Goal: Transaction & Acquisition: Purchase product/service

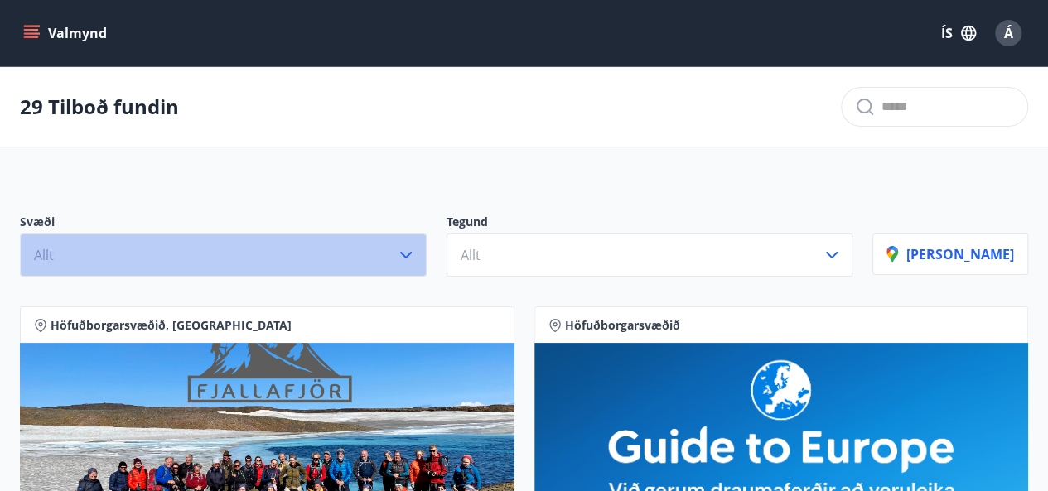
click at [416, 261] on icon "button" at bounding box center [406, 255] width 20 height 20
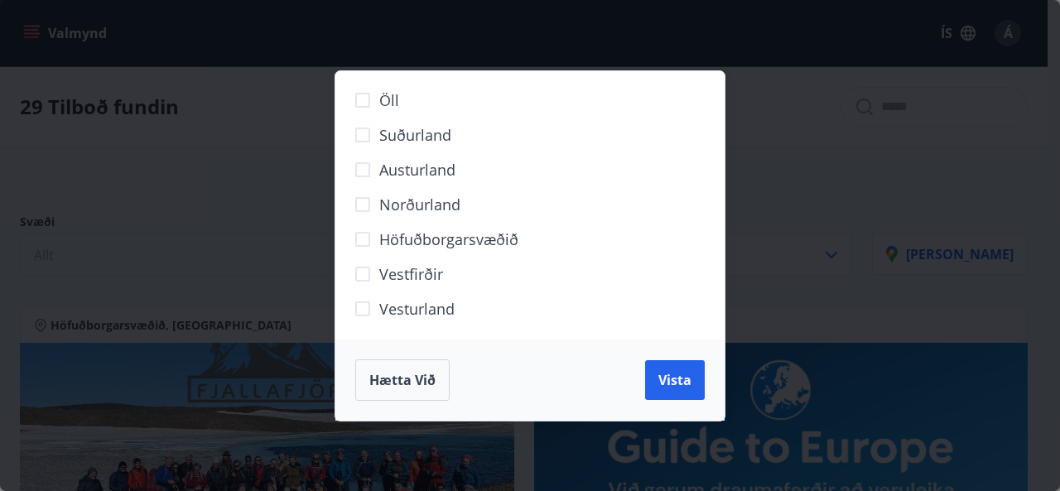
click at [360, 229] on label "Höfuðborgarsvæðið" at bounding box center [519, 246] width 347 height 35
click at [663, 370] on button "Vista" at bounding box center [675, 380] width 60 height 40
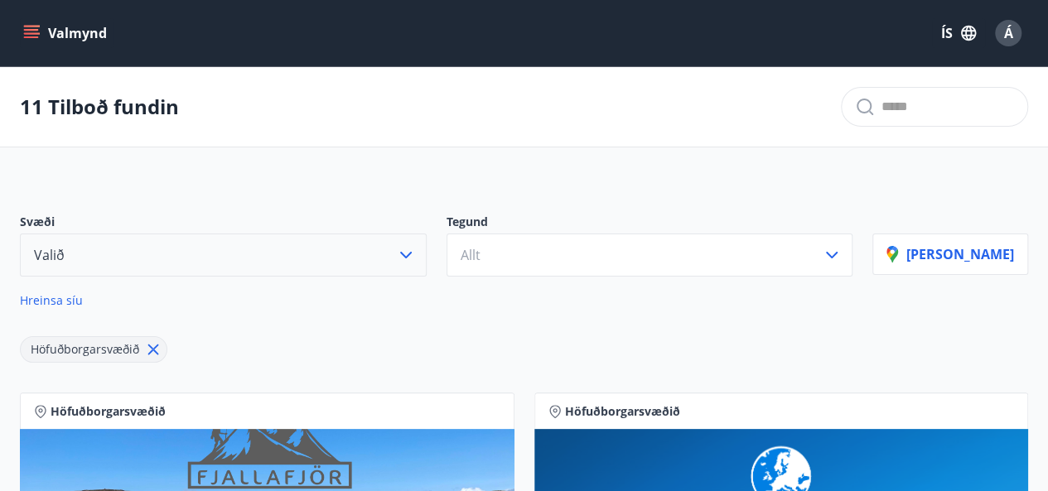
click at [84, 24] on button "Valmynd" at bounding box center [67, 33] width 94 height 30
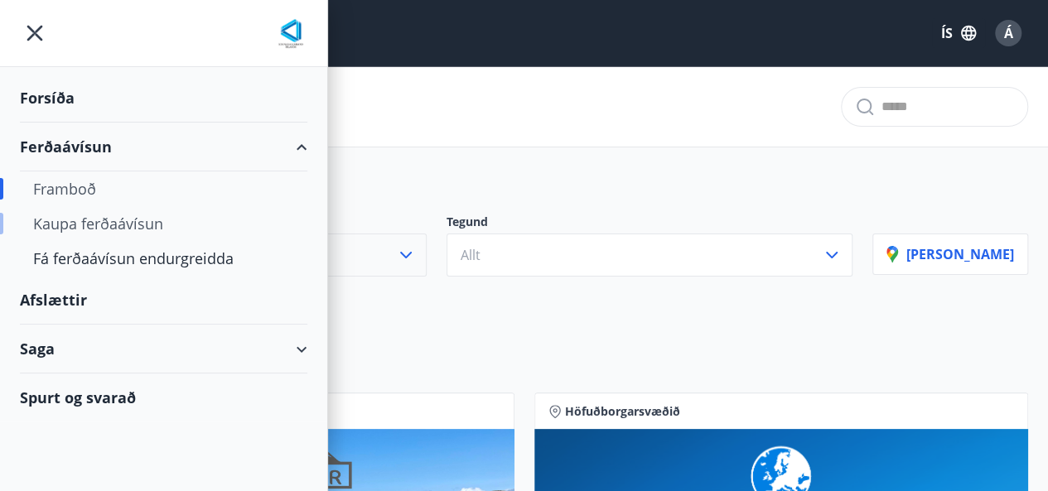
click at [119, 216] on div "Kaupa ferðaávísun" at bounding box center [163, 223] width 261 height 35
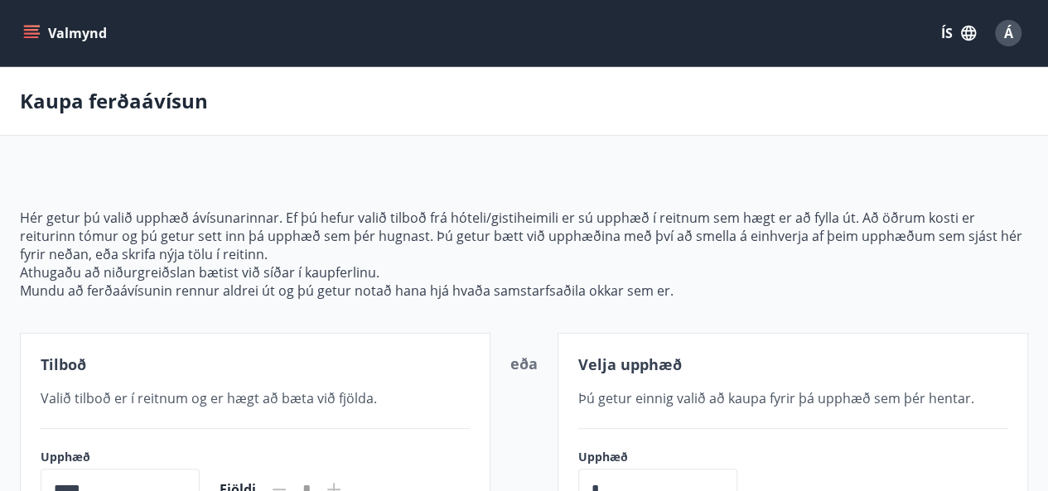
click at [31, 27] on icon "menu" at bounding box center [31, 33] width 17 height 17
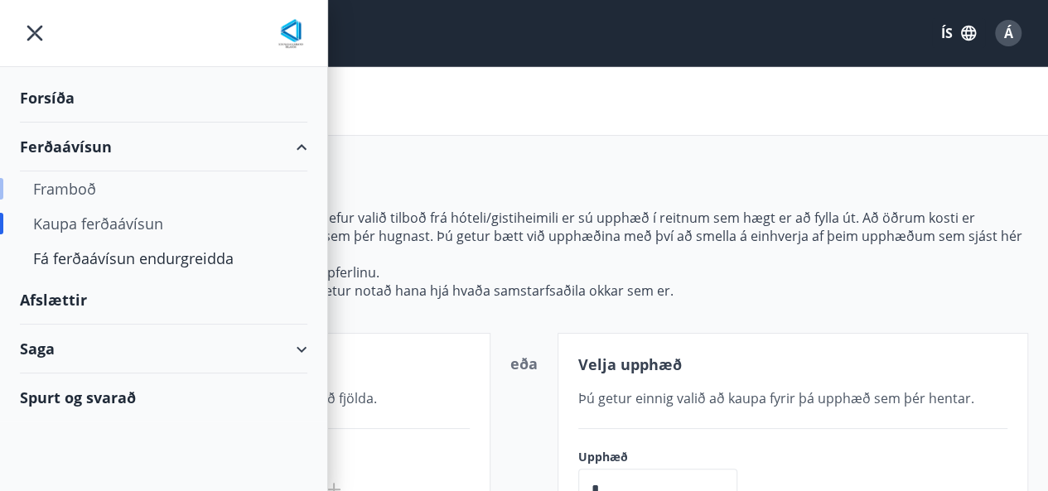
click at [59, 178] on div "Framboð" at bounding box center [163, 188] width 261 height 35
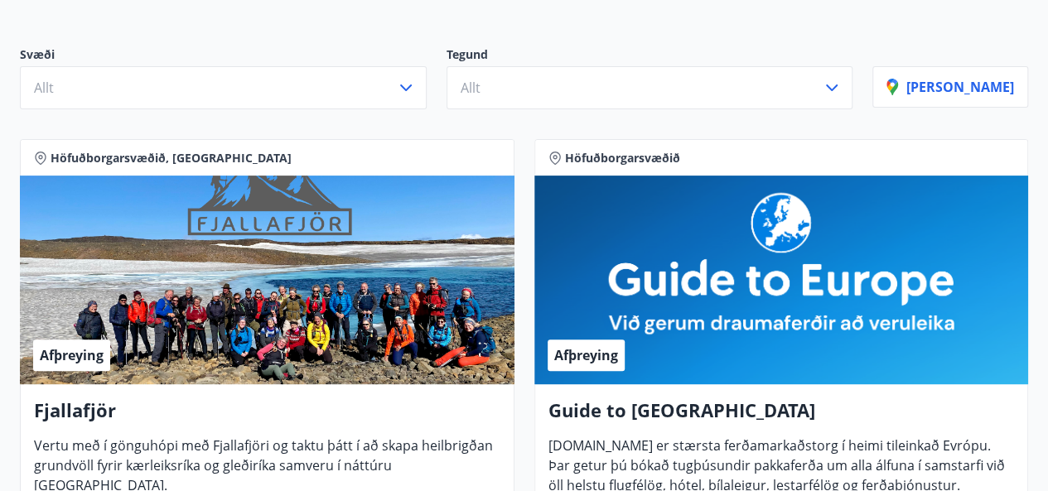
scroll to position [166, 0]
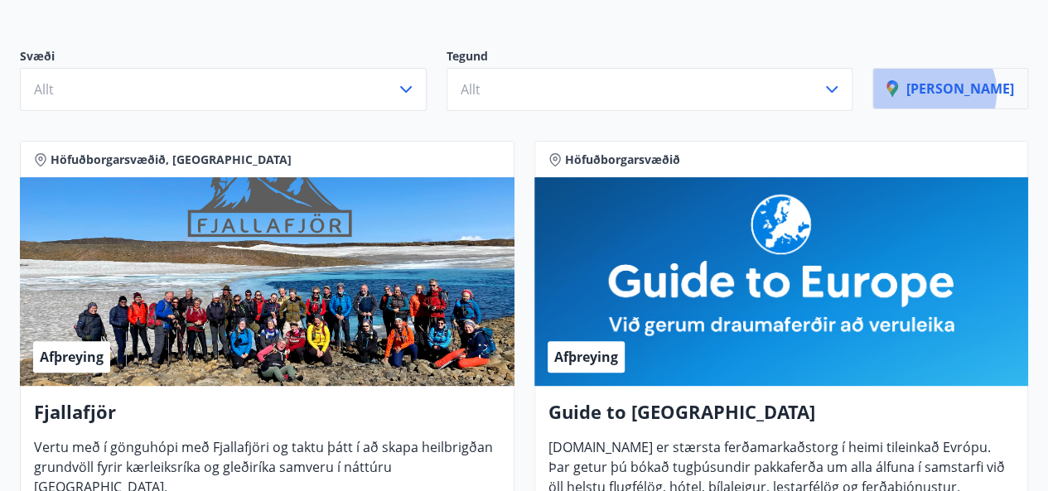
click at [976, 90] on p "[PERSON_NAME]" at bounding box center [950, 89] width 128 height 18
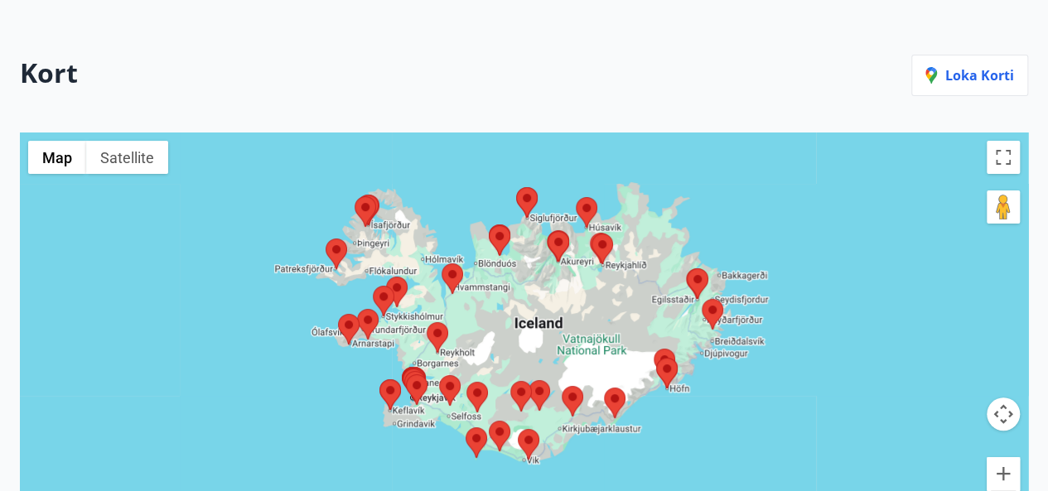
click at [393, 412] on div at bounding box center [524, 339] width 1008 height 412
click at [379, 379] on area at bounding box center [379, 379] width 0 height 0
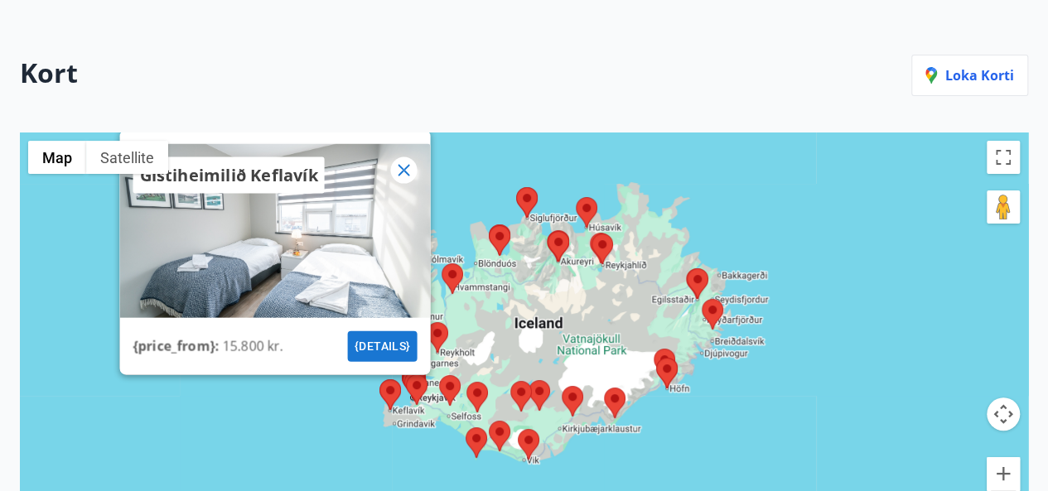
click at [398, 164] on icon at bounding box center [403, 170] width 20 height 20
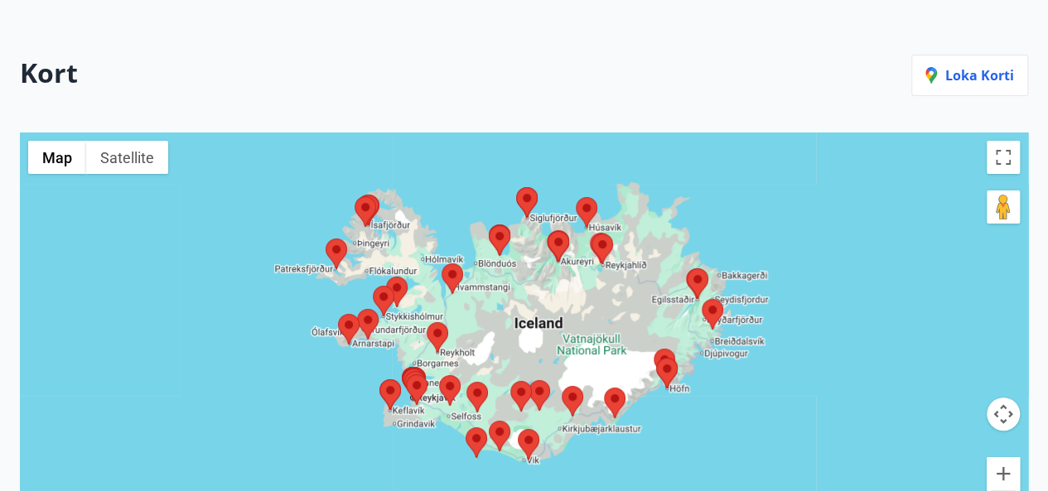
click at [406, 374] on area at bounding box center [406, 374] width 0 height 0
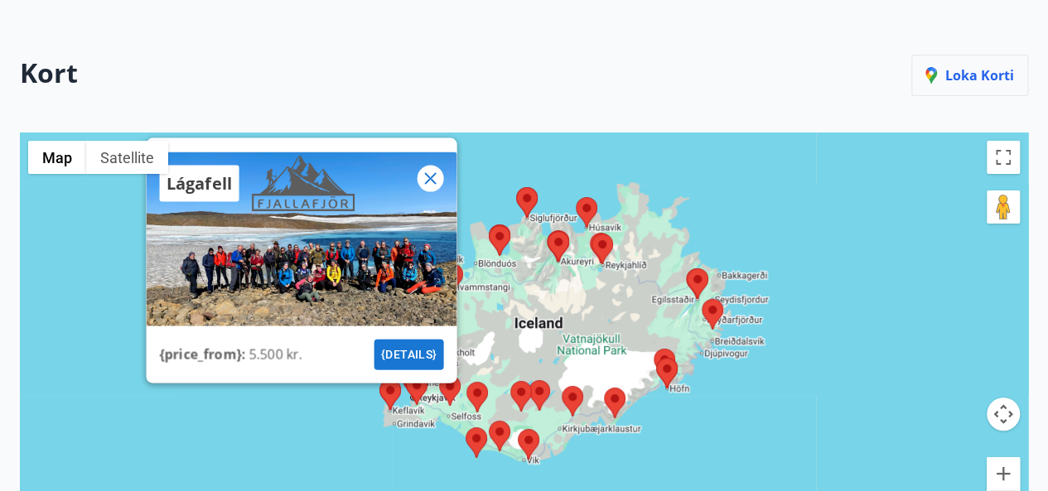
click at [964, 62] on button "Loka korti" at bounding box center [969, 75] width 117 height 41
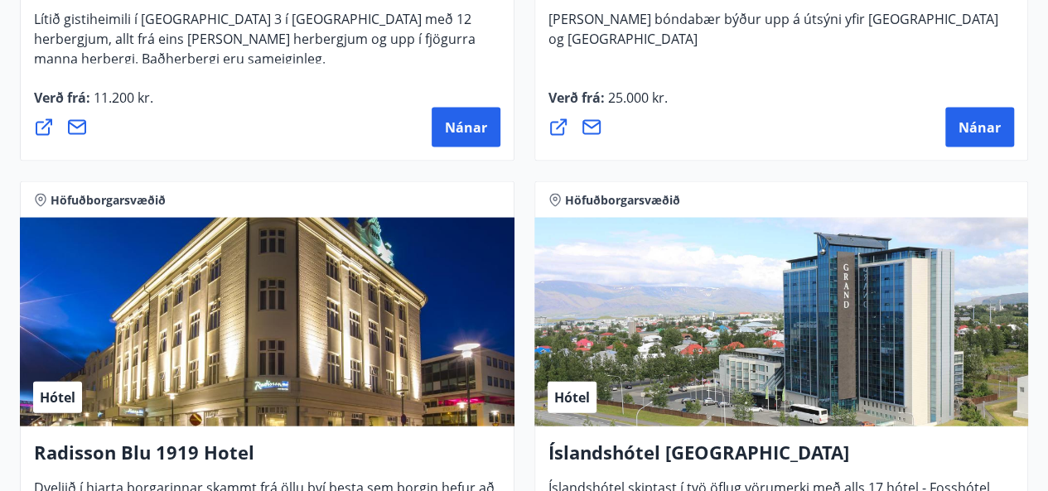
scroll to position [4721, 0]
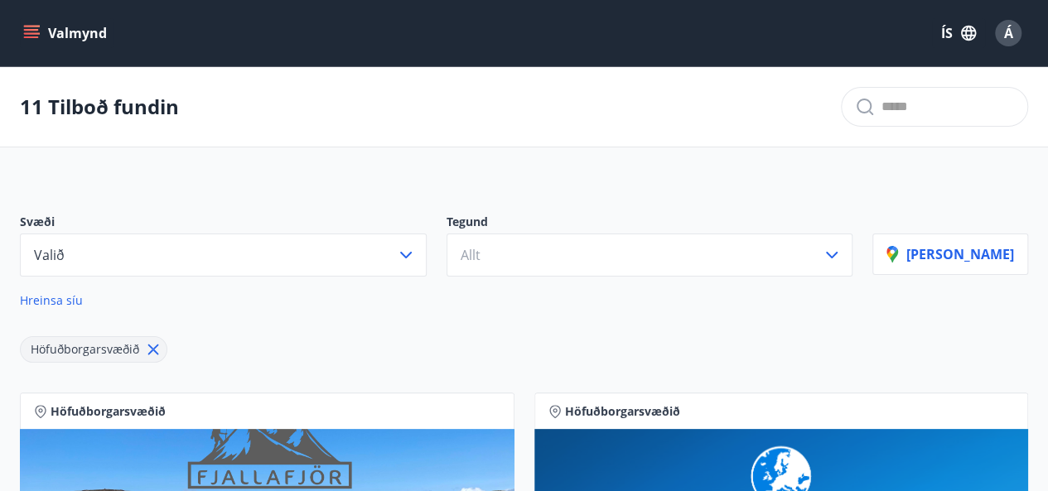
click at [35, 24] on button "Valmynd" at bounding box center [67, 33] width 94 height 30
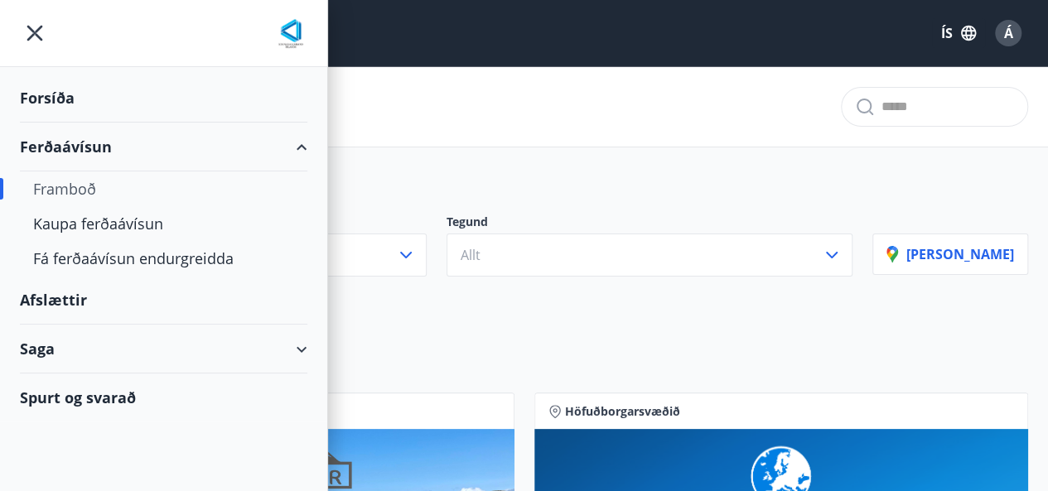
click at [45, 291] on div "Afslættir" at bounding box center [163, 300] width 287 height 49
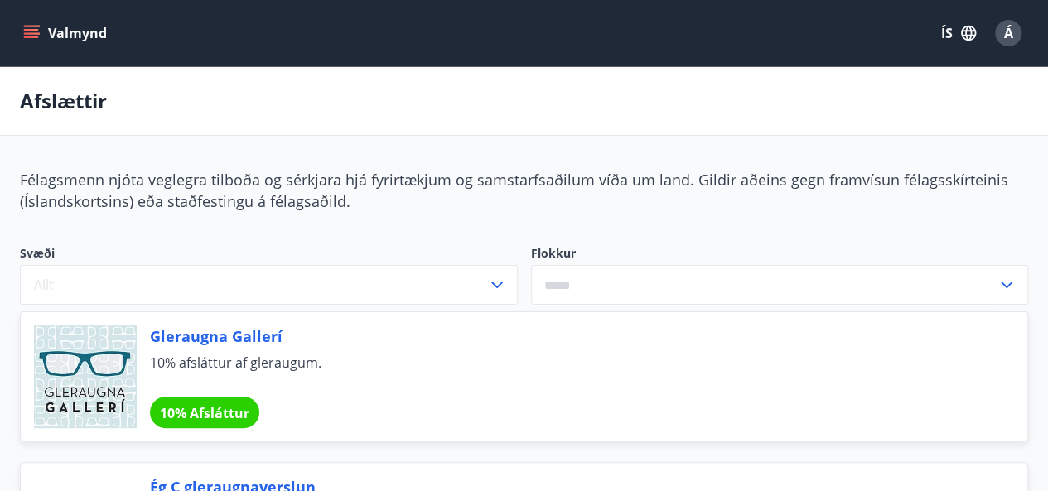
click at [51, 24] on button "Valmynd" at bounding box center [67, 33] width 94 height 30
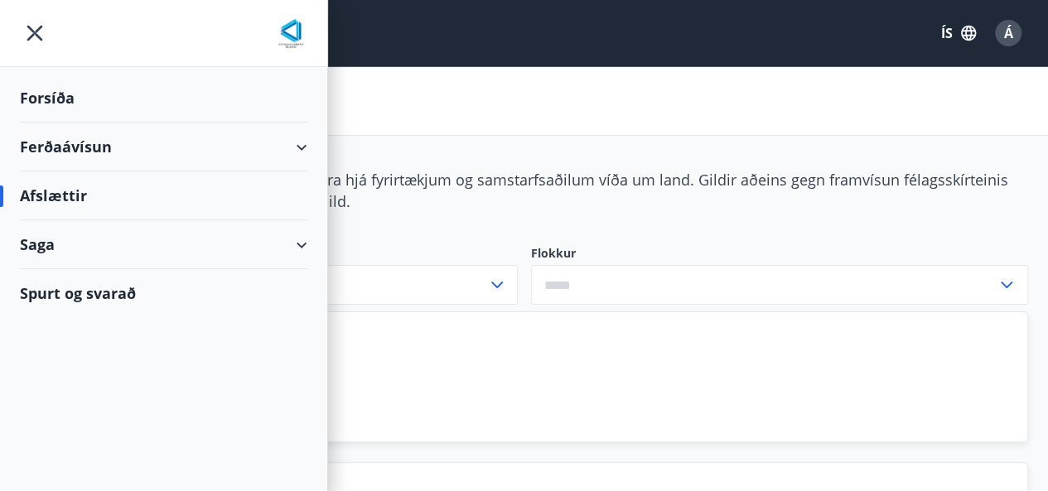
click at [44, 94] on div "Forsíða" at bounding box center [163, 98] width 287 height 49
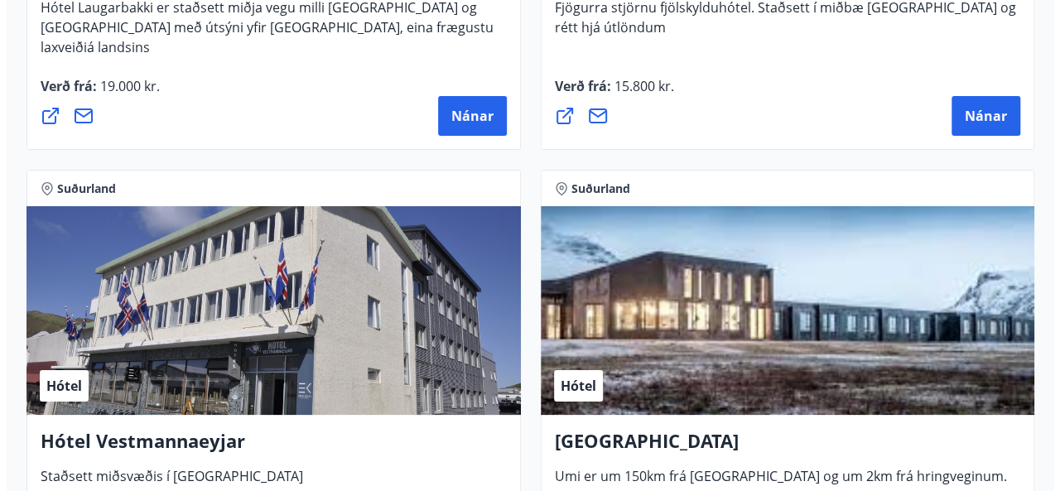
scroll to position [6046, 0]
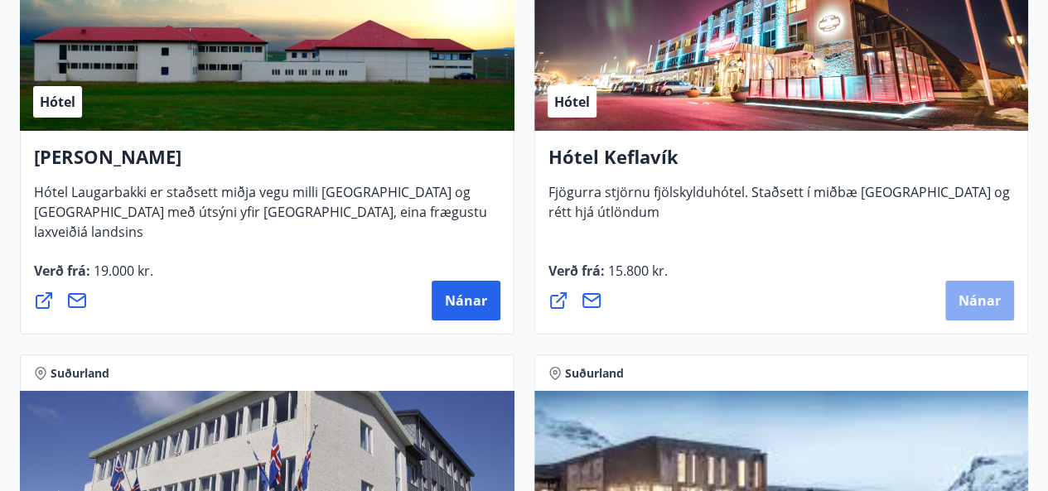
click at [997, 292] on span "Nánar" at bounding box center [979, 301] width 42 height 18
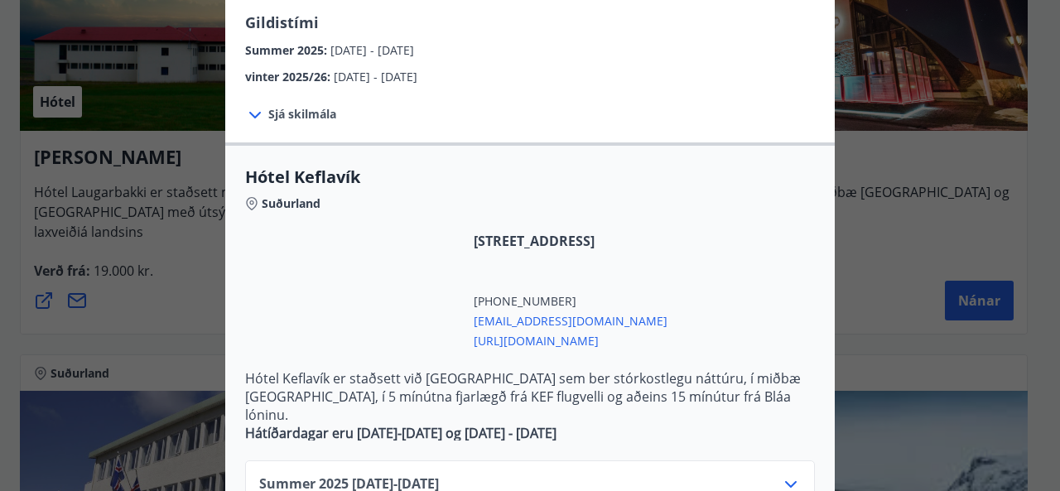
scroll to position [331, 0]
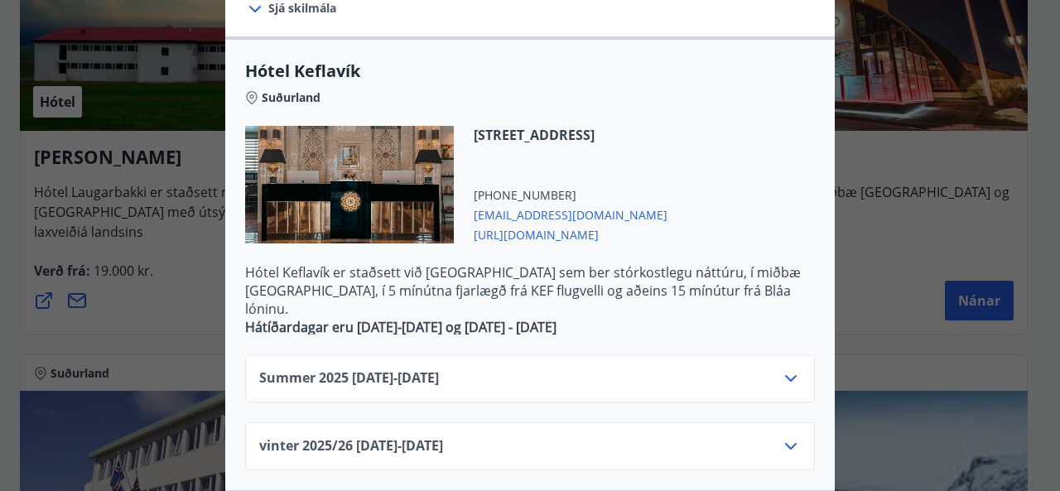
click at [789, 369] on icon at bounding box center [791, 379] width 20 height 20
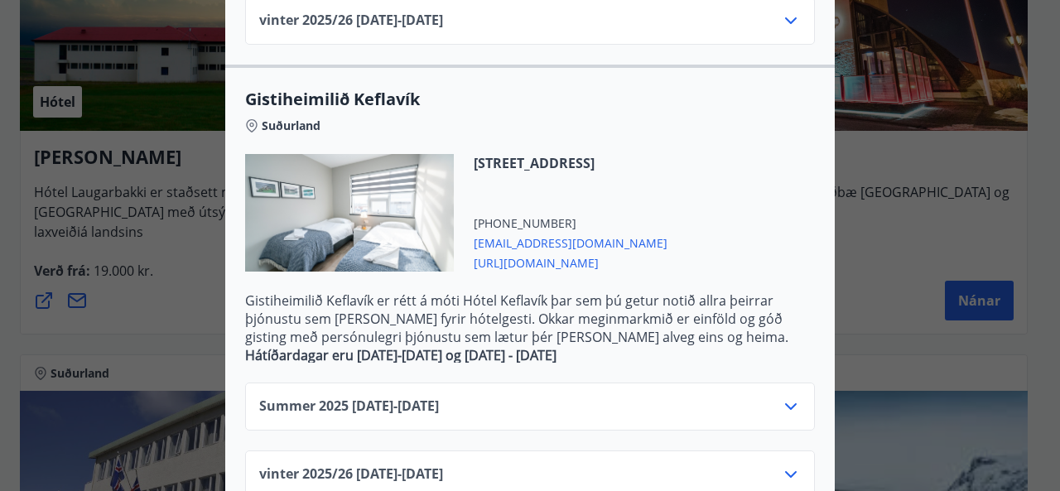
scroll to position [1160, 0]
